Goal: Task Accomplishment & Management: Manage account settings

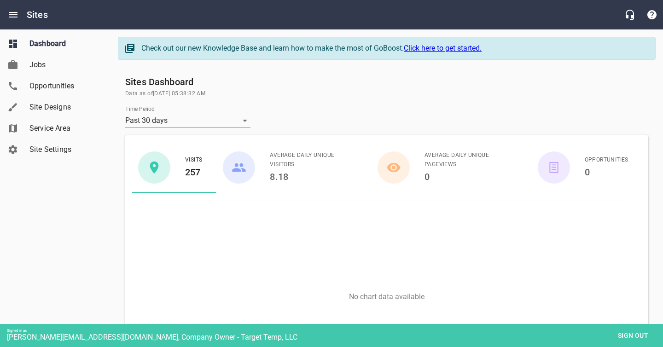
click at [44, 102] on span "Site Designs" at bounding box center [64, 107] width 70 height 11
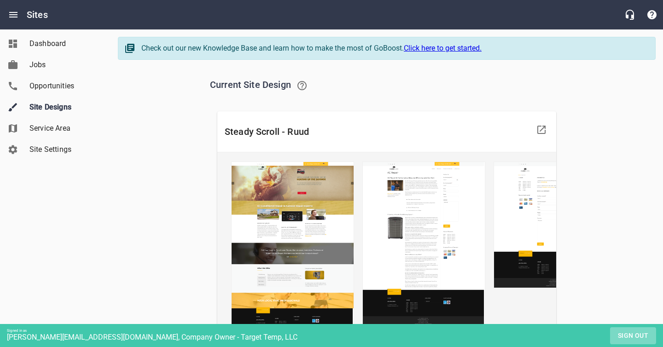
click at [628, 335] on span "Sign out" at bounding box center [633, 336] width 39 height 12
